Goal: Task Accomplishment & Management: Use online tool/utility

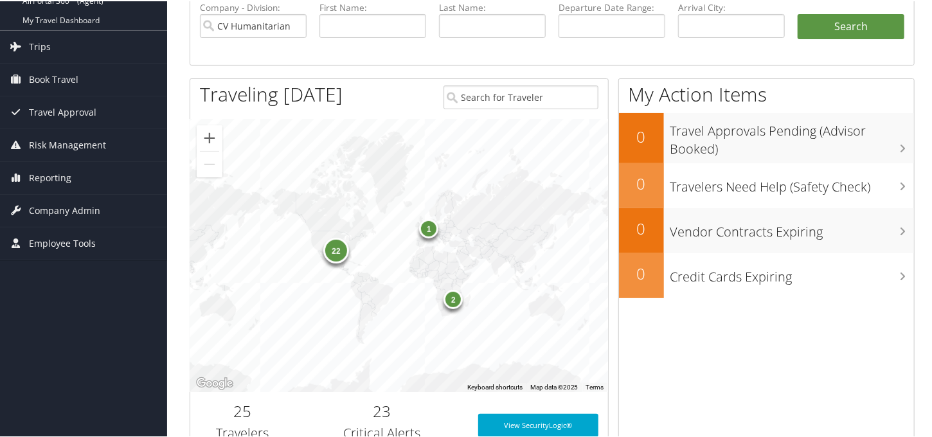
scroll to position [129, 0]
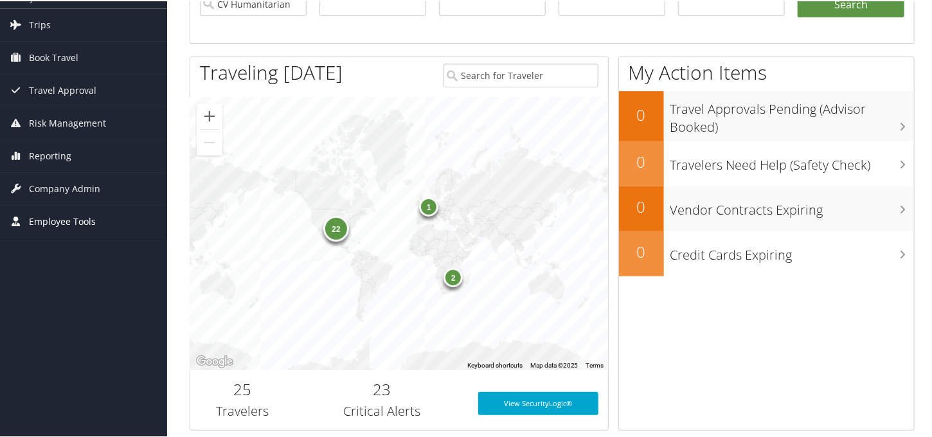
click at [69, 228] on span "Employee Tools" at bounding box center [62, 221] width 67 height 32
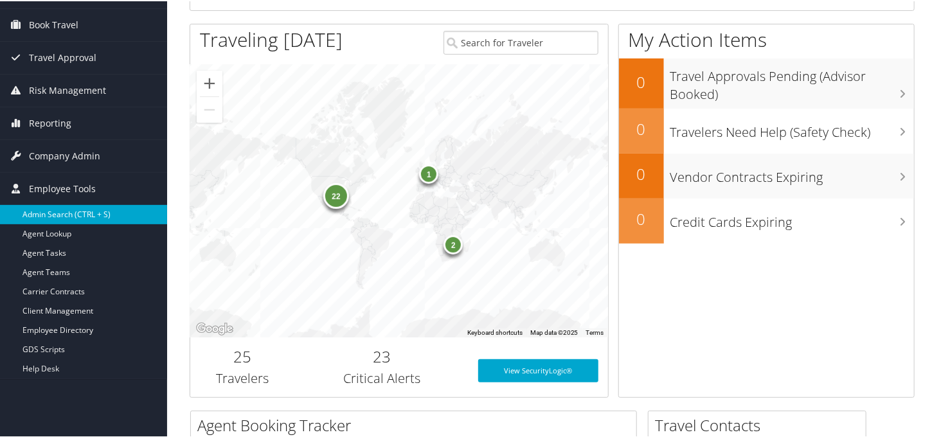
scroll to position [193, 0]
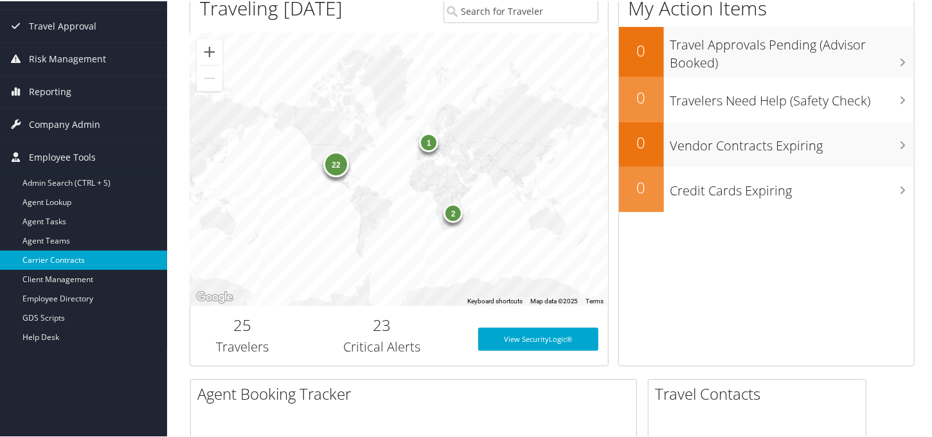
click at [61, 259] on link "Carrier Contracts" at bounding box center [83, 259] width 167 height 19
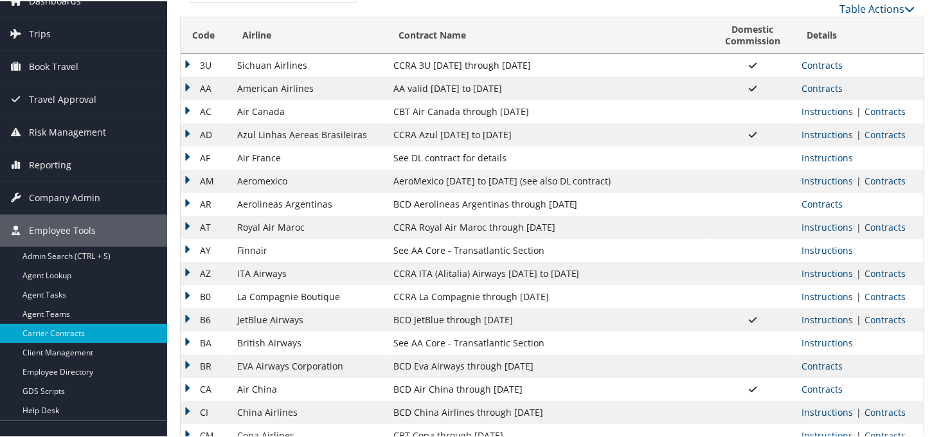
scroll to position [64, 0]
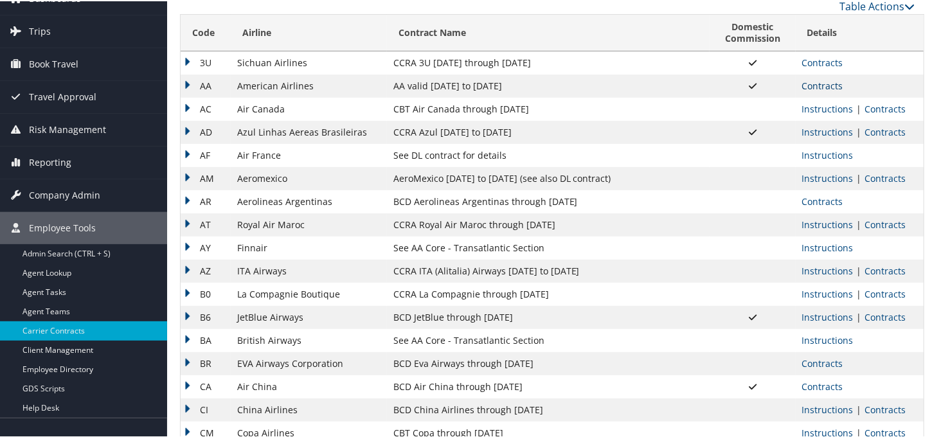
click at [828, 85] on link "Contracts" at bounding box center [823, 84] width 41 height 12
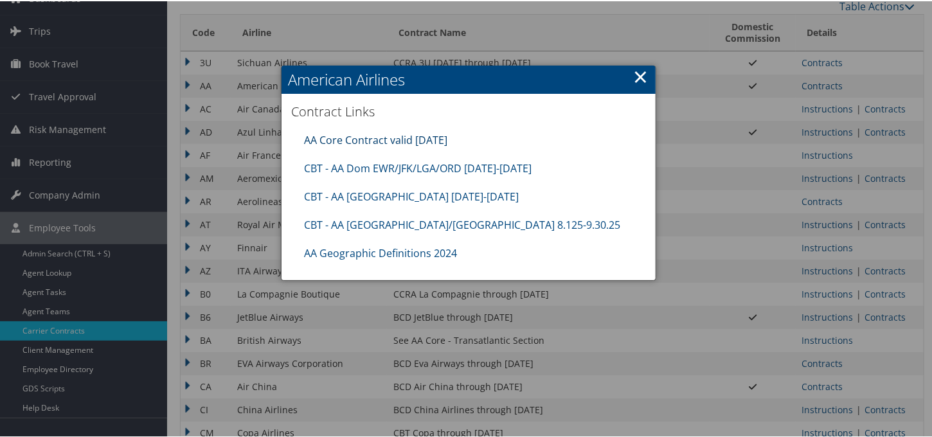
click at [383, 142] on link "AA Core Contract valid [DATE]" at bounding box center [375, 139] width 143 height 14
click at [383, 249] on link "AA Geographic Definitions 2024" at bounding box center [380, 252] width 153 height 14
click at [366, 140] on link "AA Core Contract valid [DATE]" at bounding box center [375, 139] width 143 height 14
